Goal: Navigation & Orientation: Find specific page/section

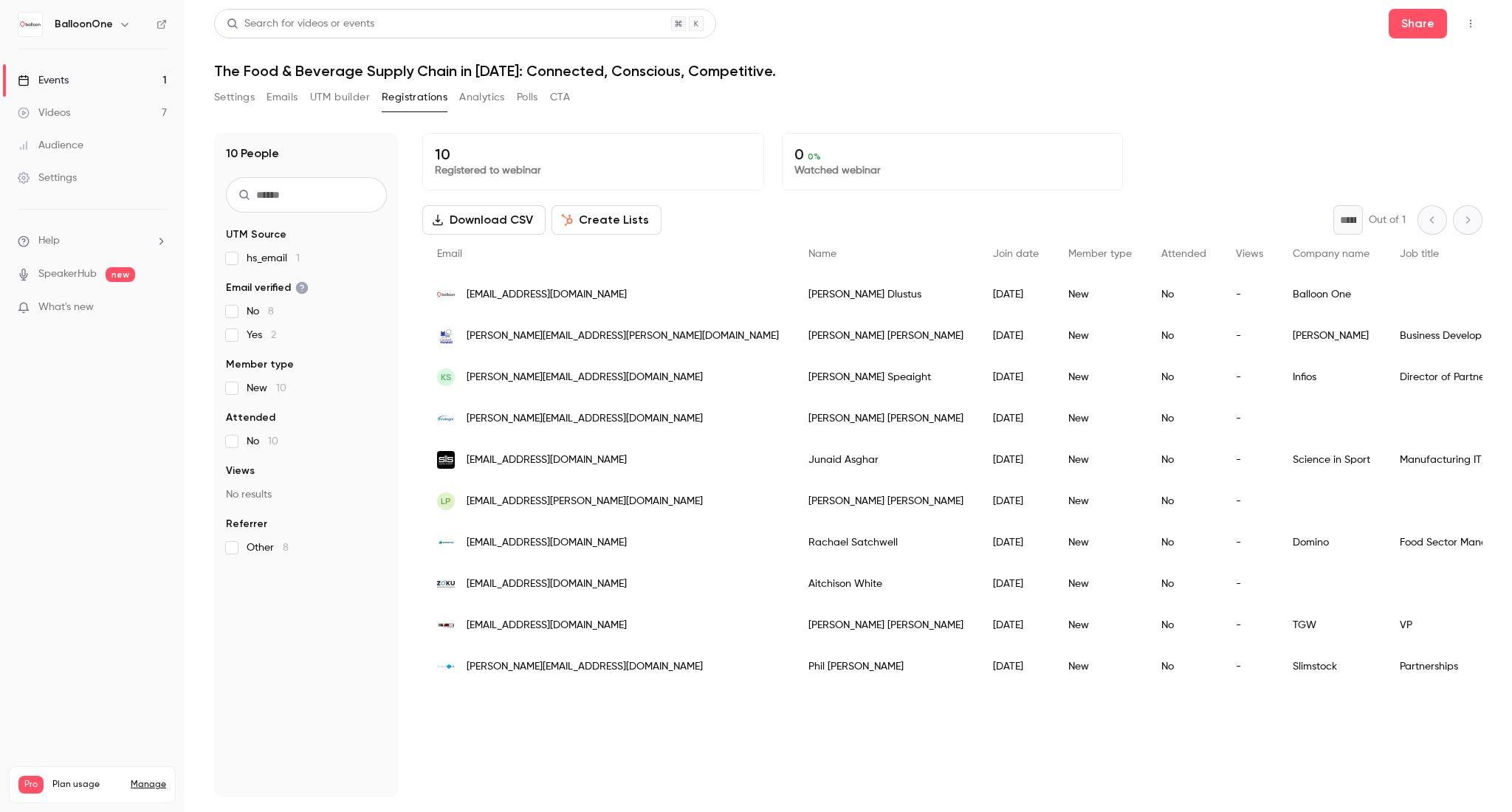
drag, startPoint x: 52, startPoint y: 70, endPoint x: 66, endPoint y: 73, distance: 14.3
click at [53, 70] on link "Events 1" at bounding box center [92, 81] width 185 height 33
